Goal: Find specific page/section: Find specific page/section

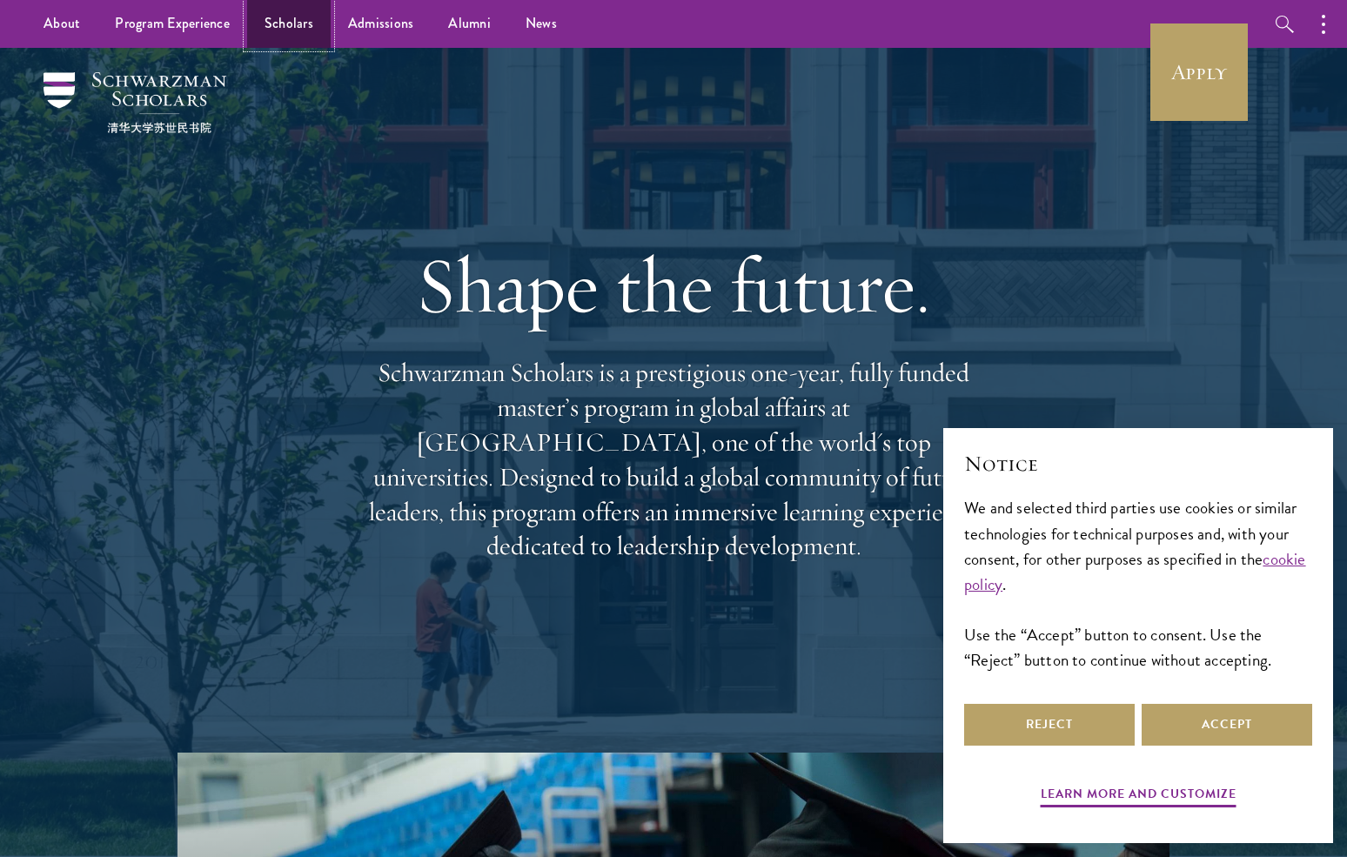
click at [294, 29] on link "Scholars" at bounding box center [289, 24] width 84 height 48
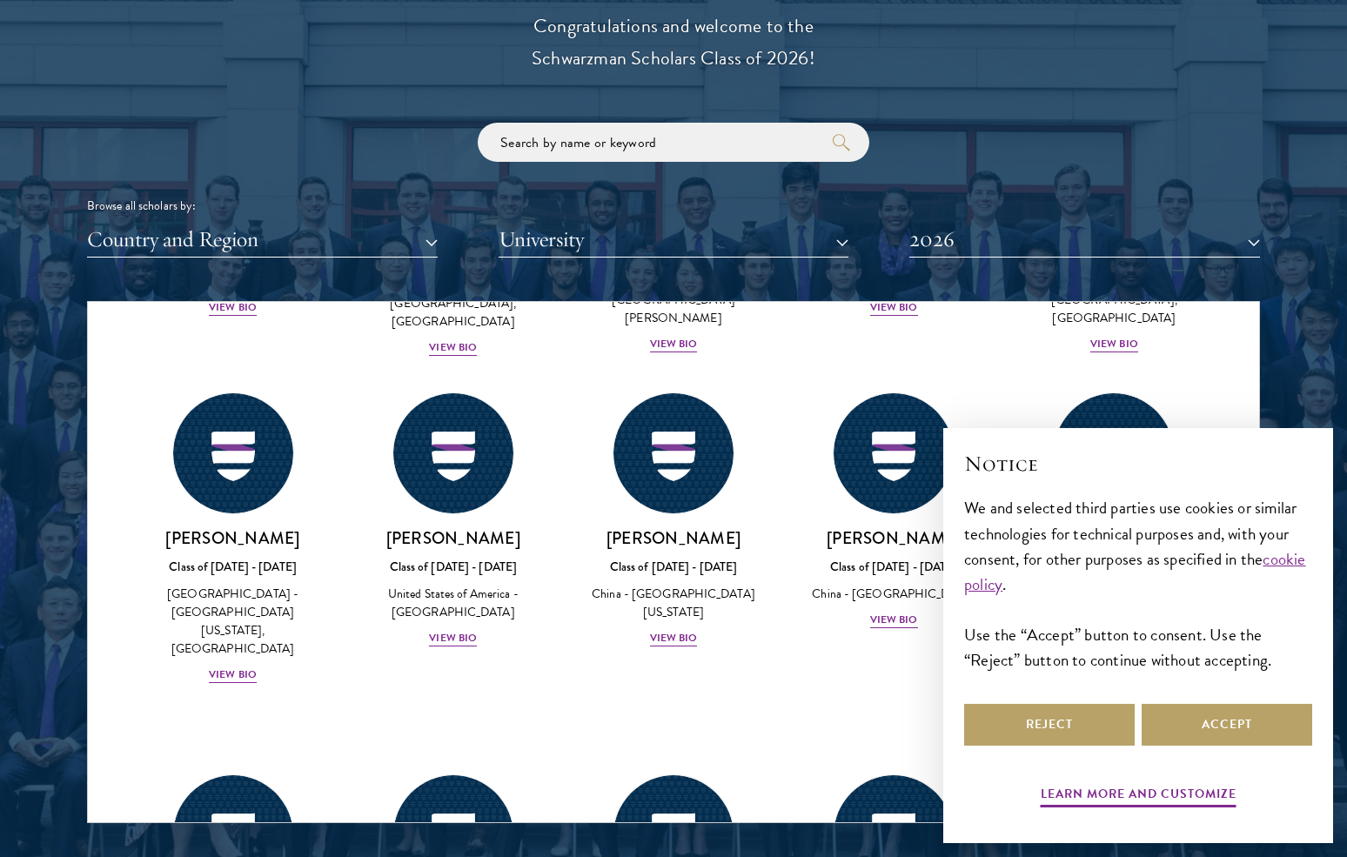
scroll to position [7995, 0]
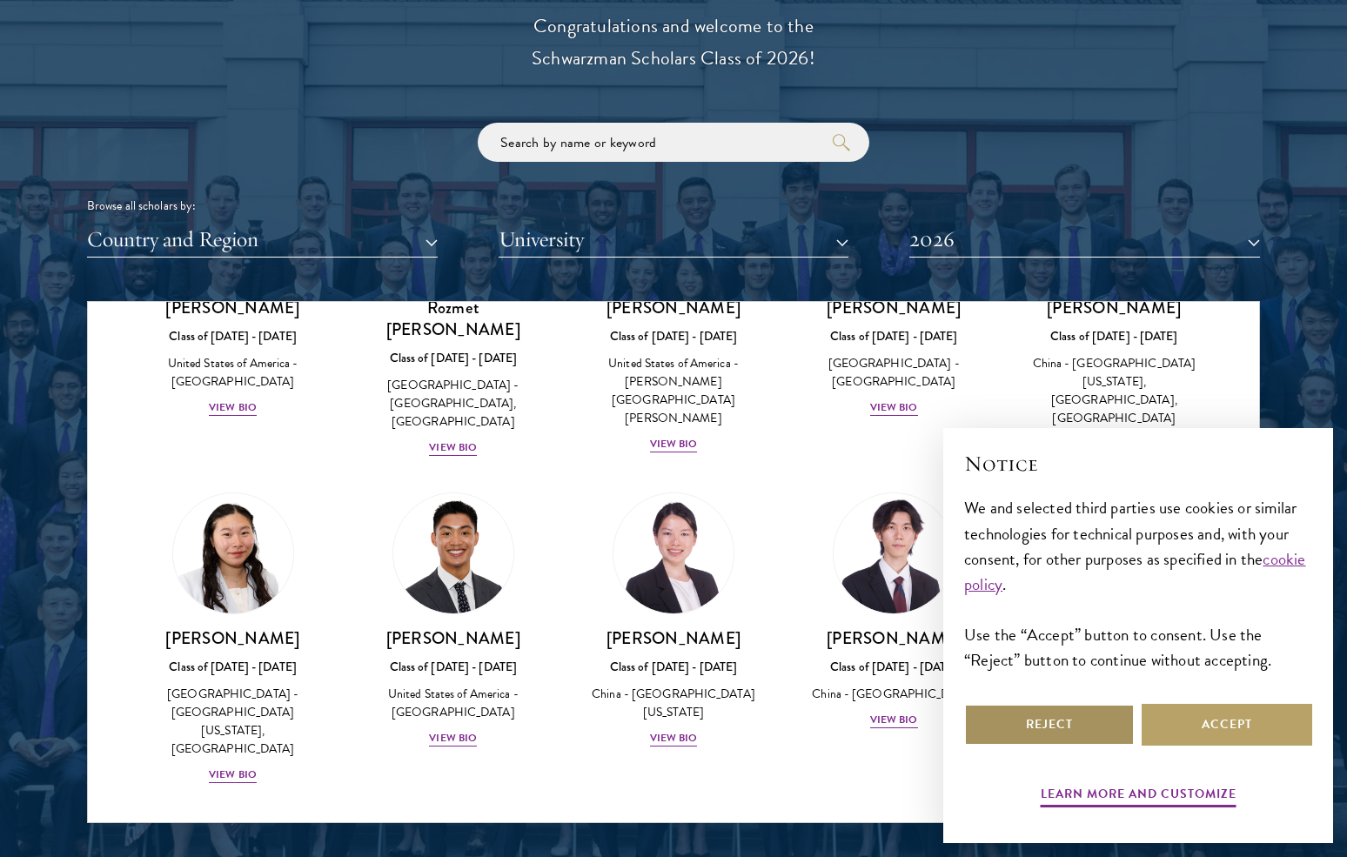
click at [1078, 735] on button "Reject" at bounding box center [1049, 725] width 171 height 42
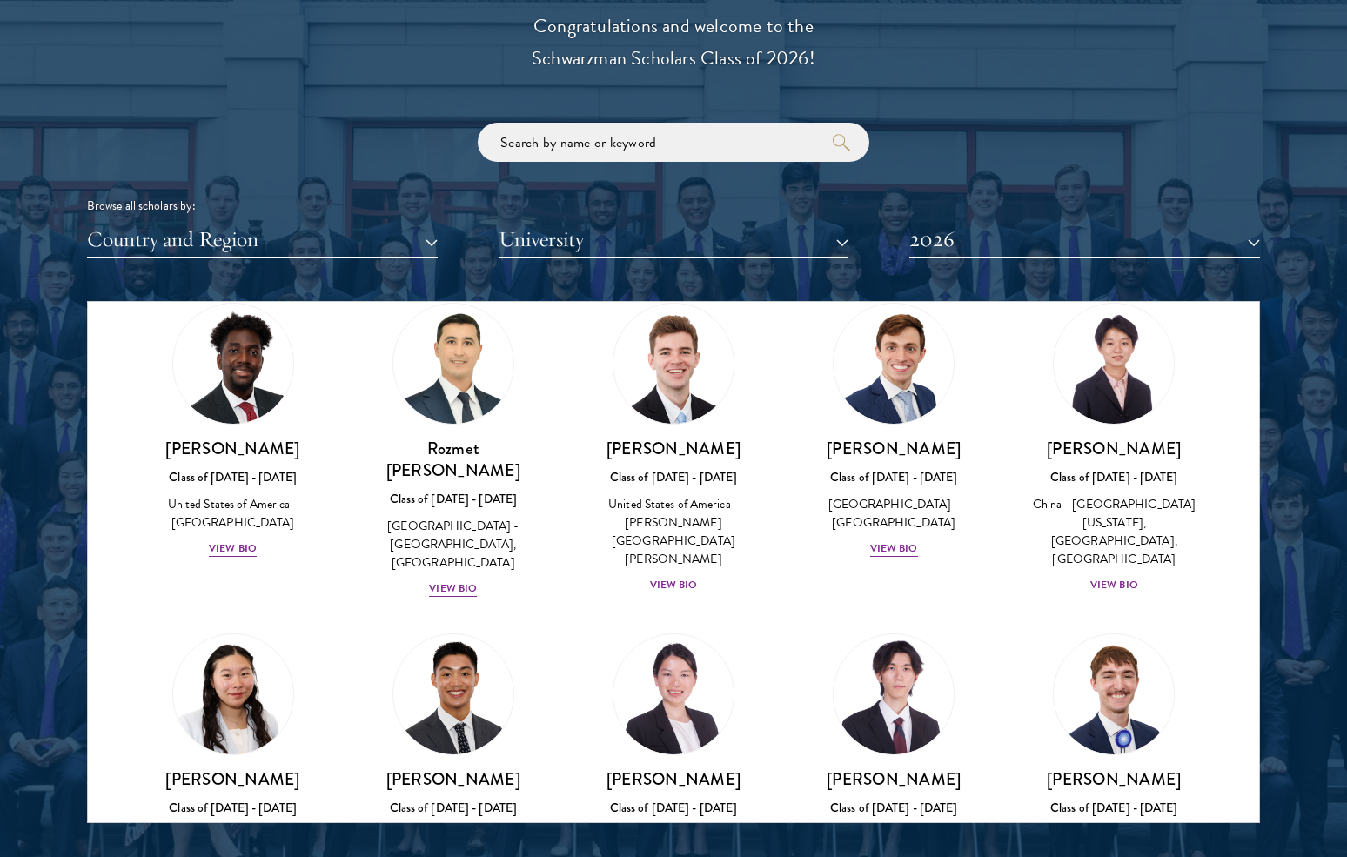
scroll to position [7818, 0]
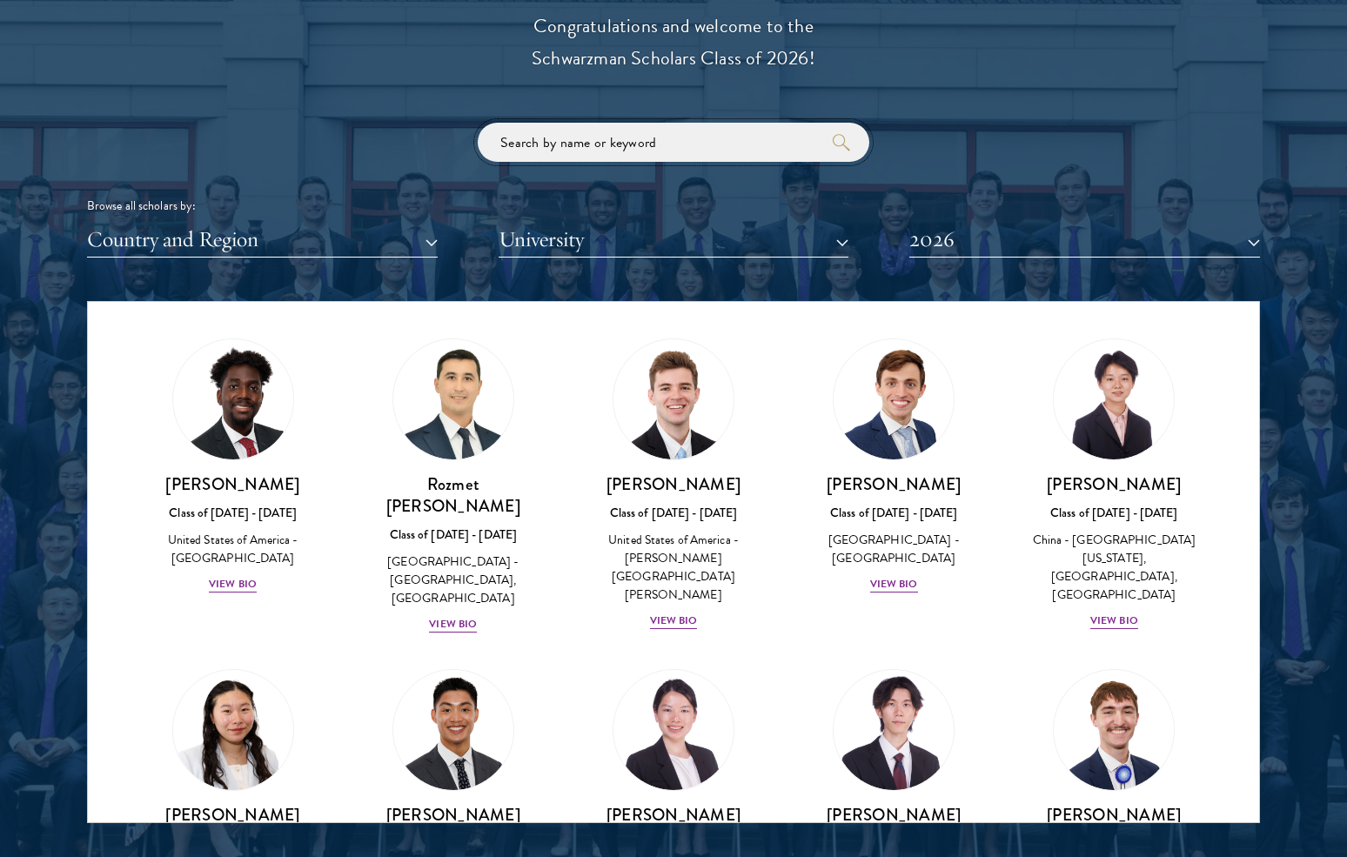
click at [649, 158] on input "search" at bounding box center [674, 142] width 392 height 39
click at [649, 156] on input "search" at bounding box center [674, 142] width 392 height 39
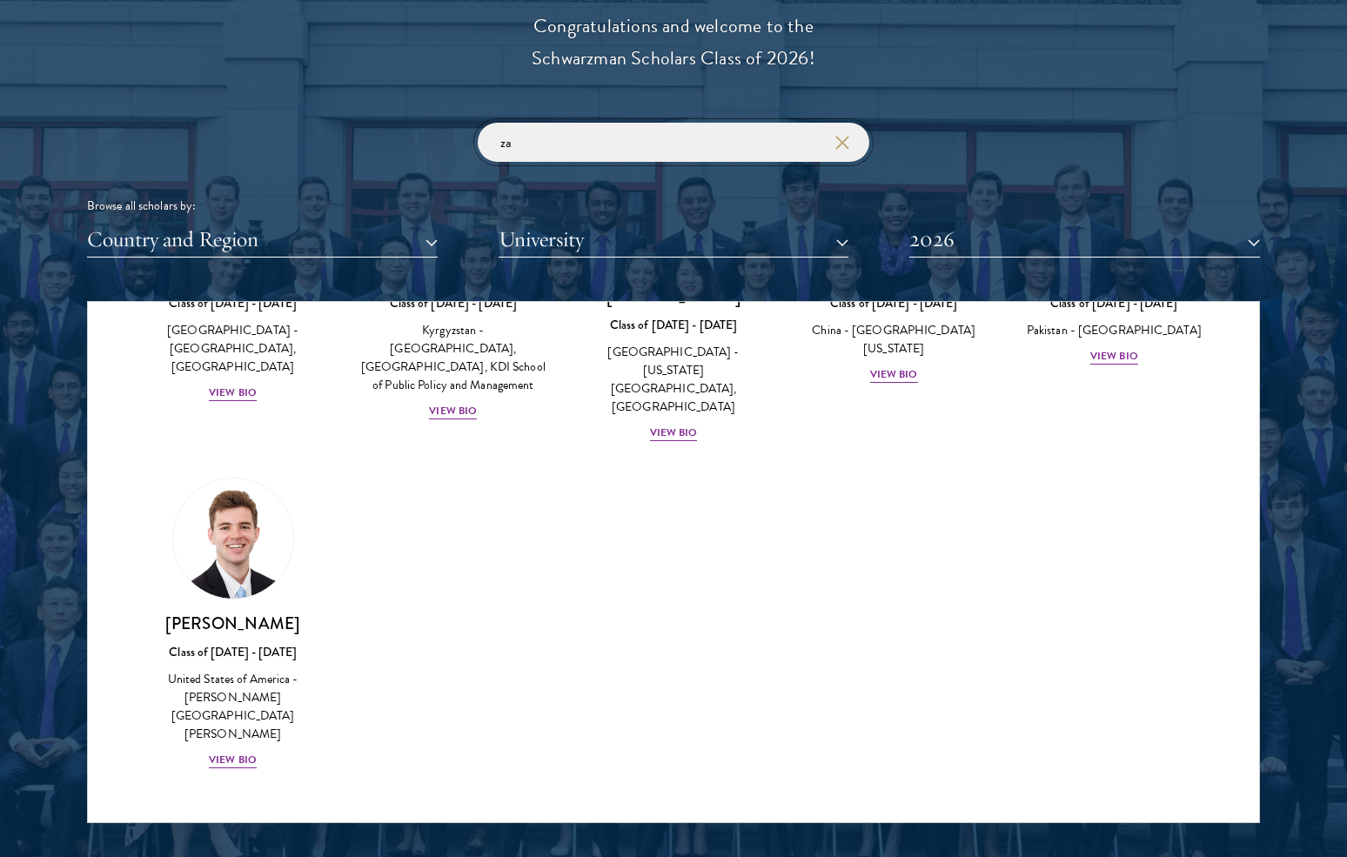
scroll to position [185, 0]
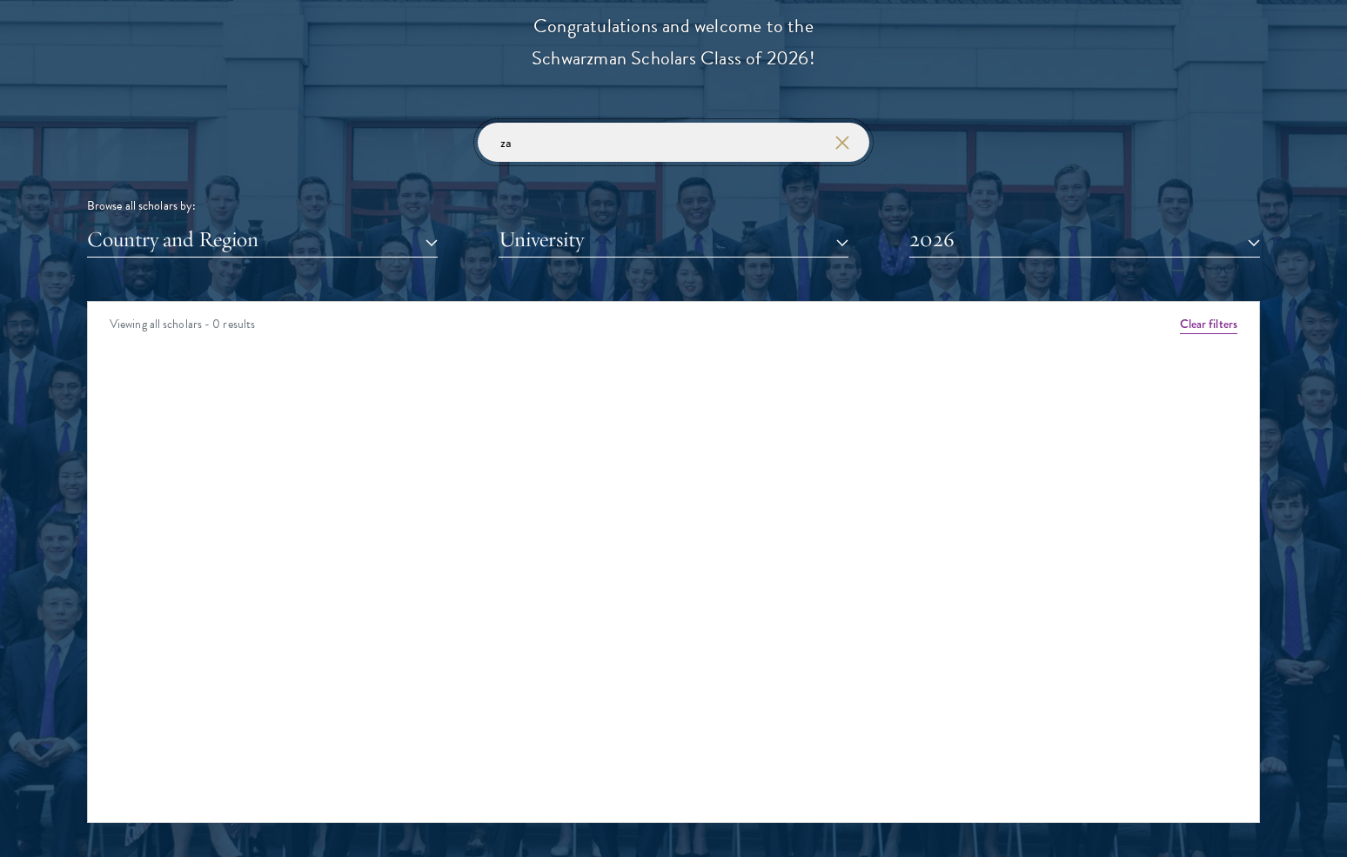
type input "z"
type input "a"
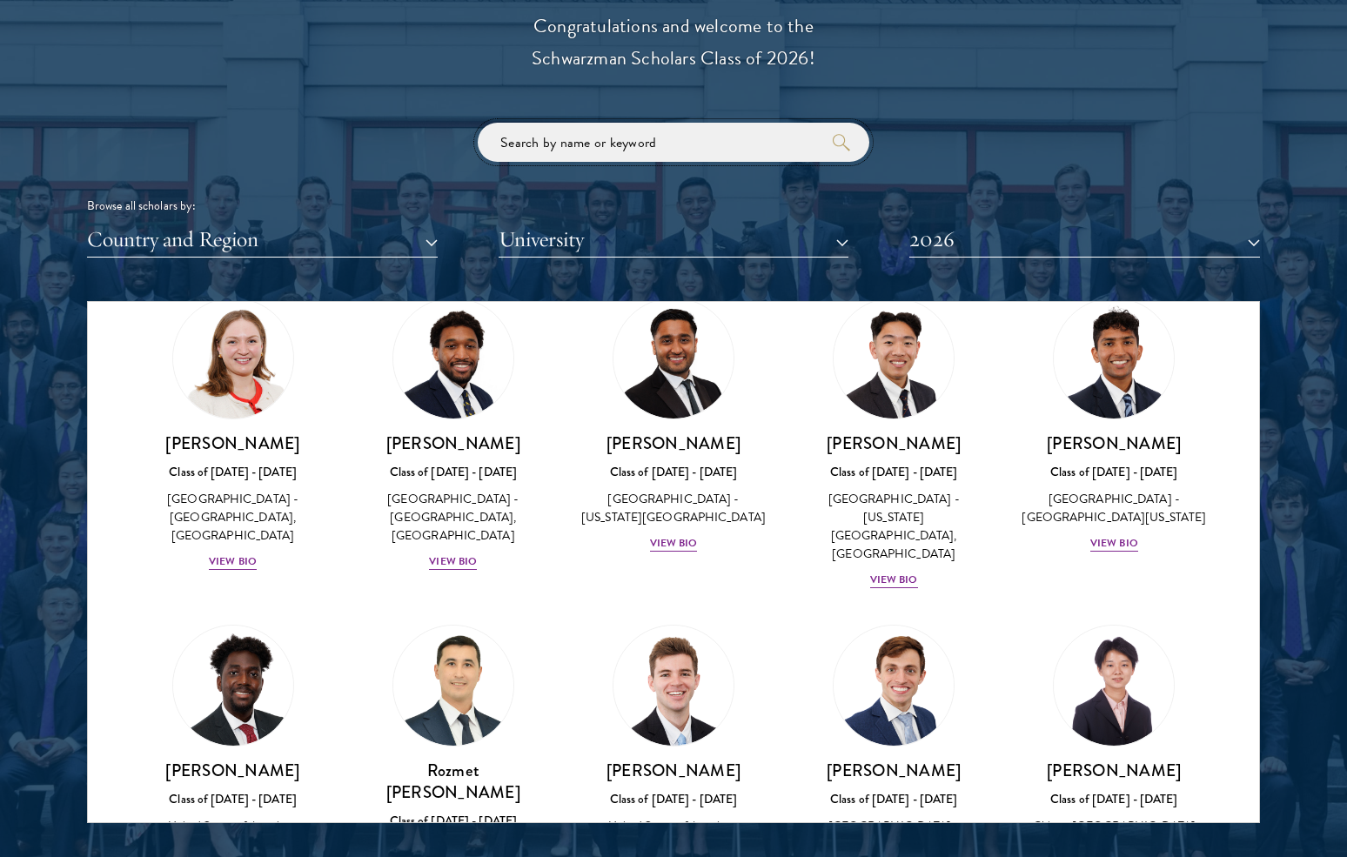
scroll to position [7268, 0]
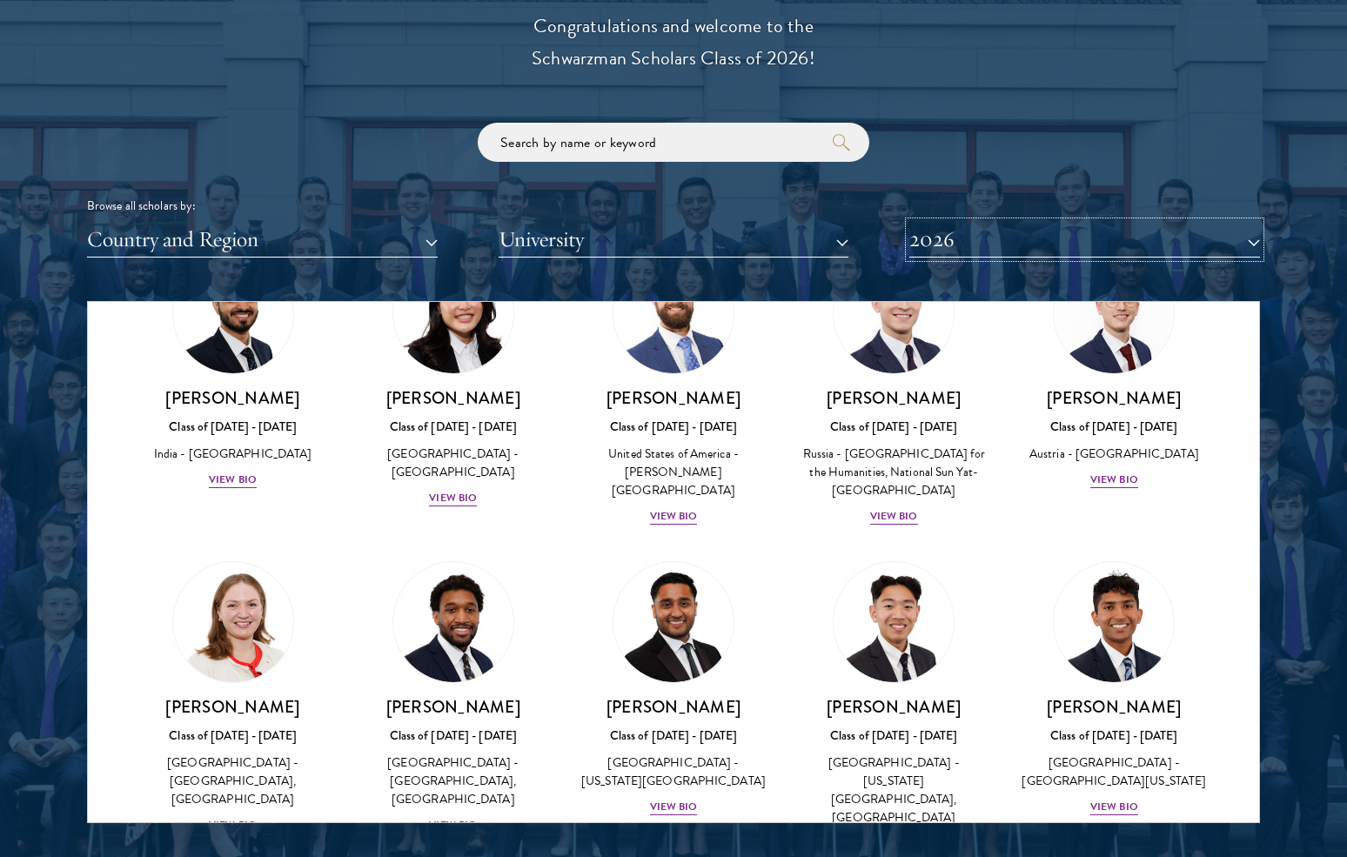
click at [1253, 244] on button "2026" at bounding box center [1085, 240] width 351 height 36
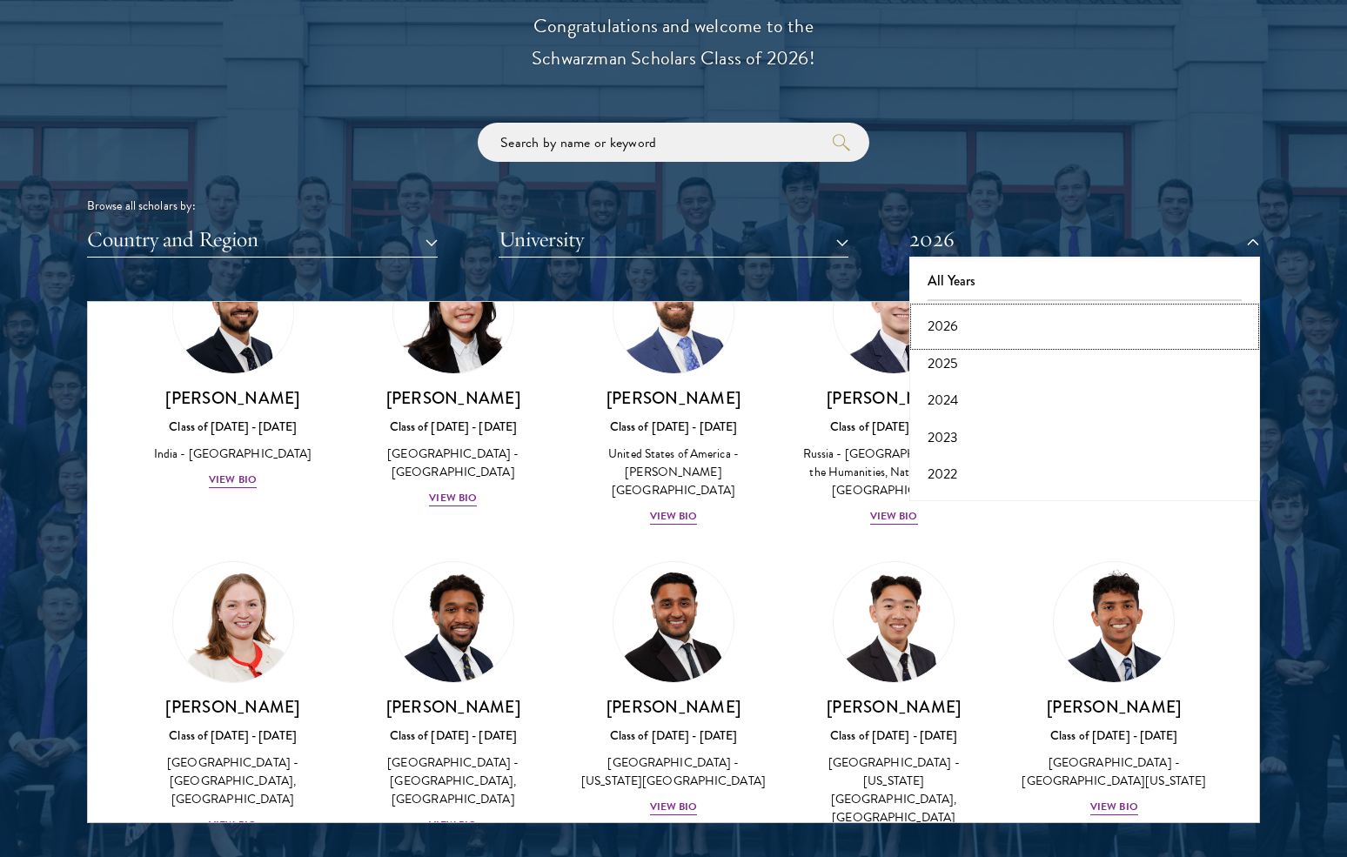
click at [948, 320] on button "2026" at bounding box center [1085, 326] width 340 height 37
